Goal: Check status

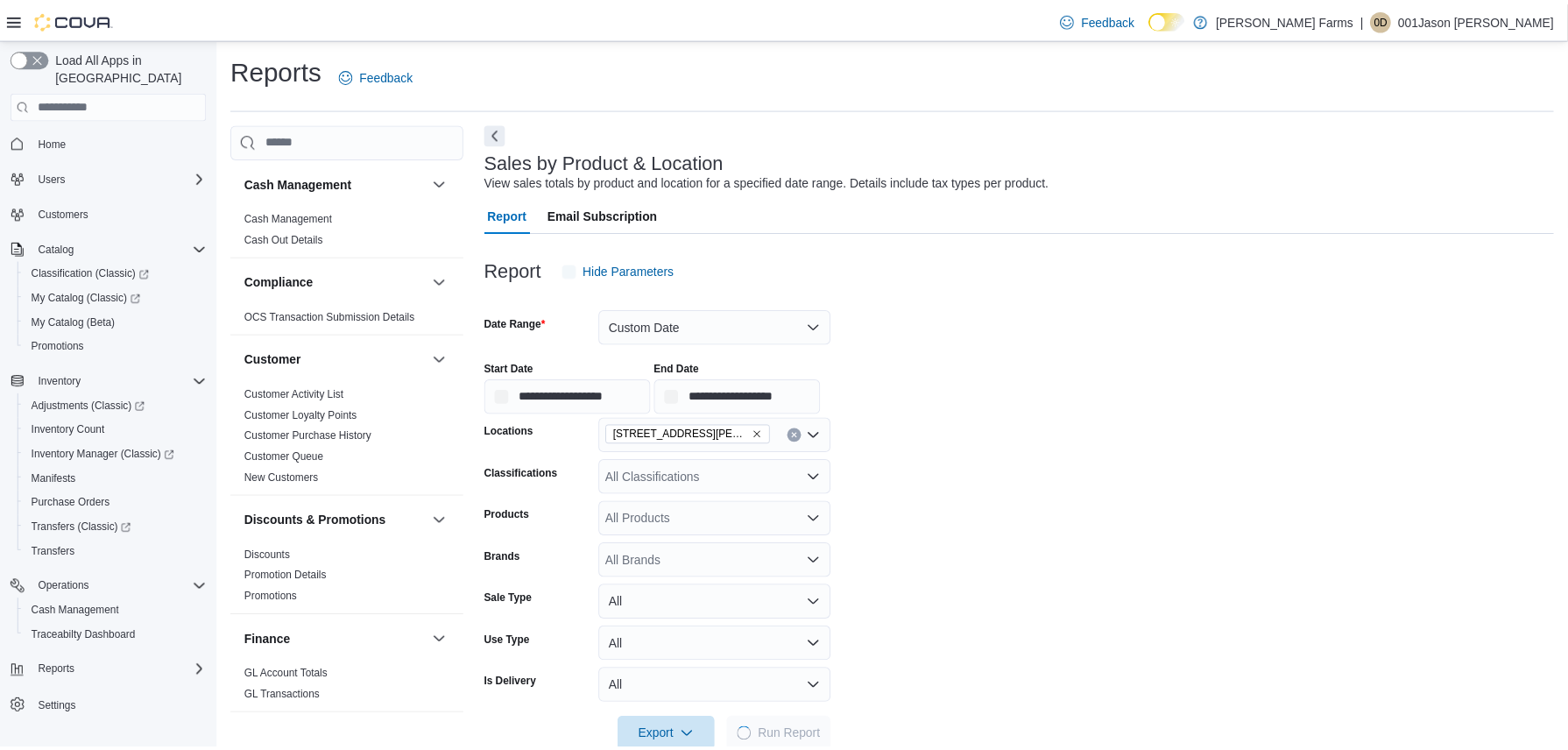
scroll to position [40, 0]
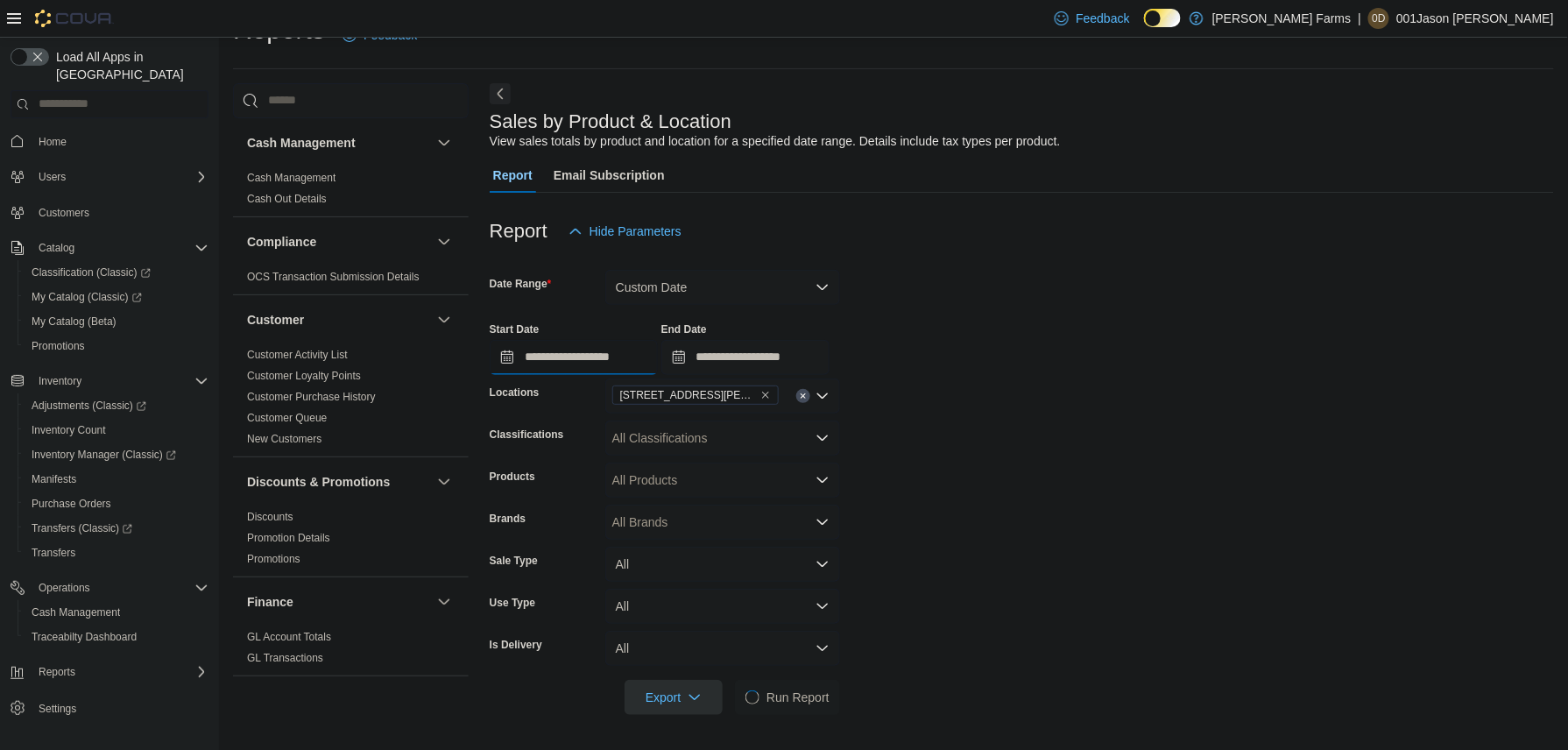
click at [611, 354] on input "**********" at bounding box center [574, 358] width 169 height 35
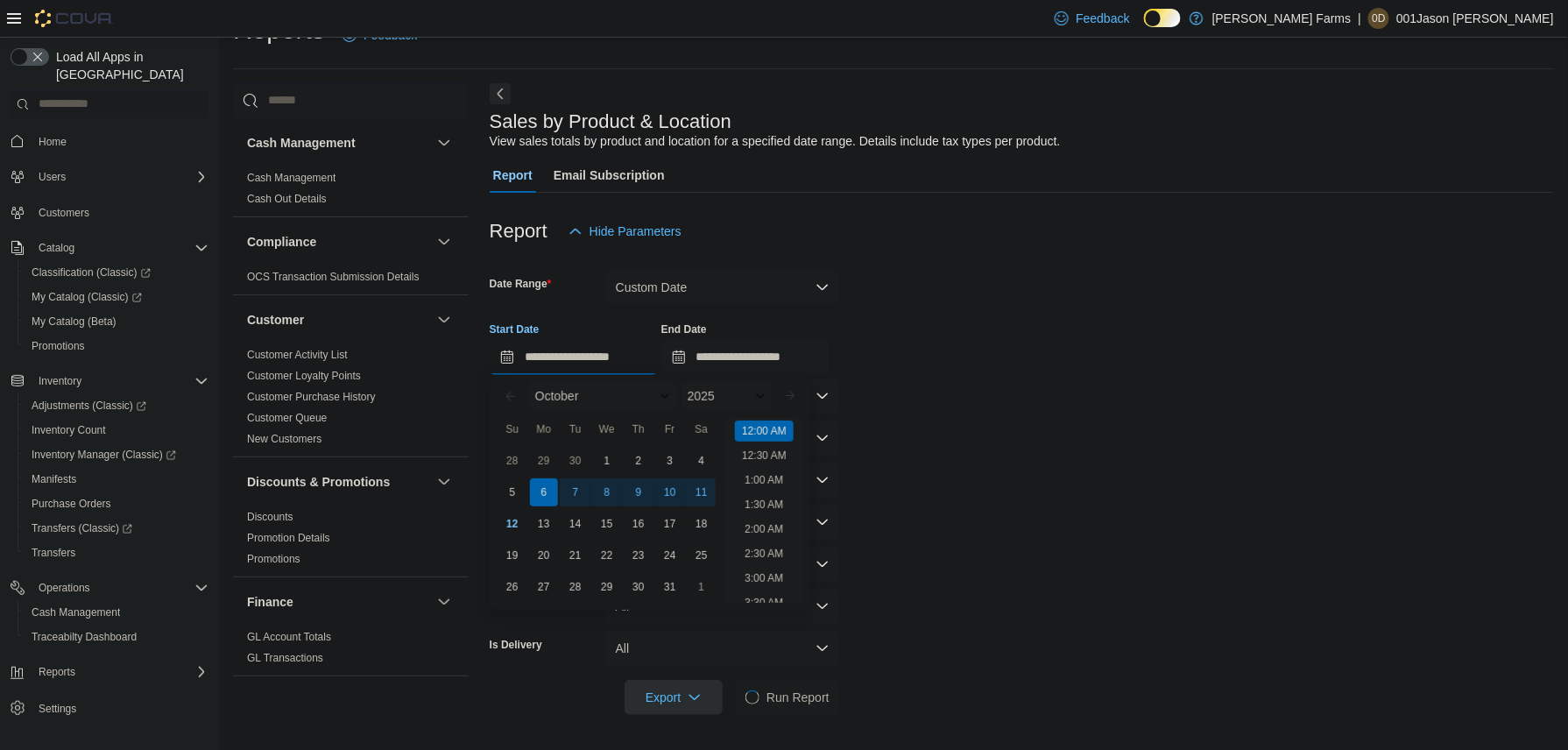
scroll to position [54, 0]
click at [966, 474] on form "**********" at bounding box center [1026, 482] width 1072 height 466
